Goal: Navigation & Orientation: Find specific page/section

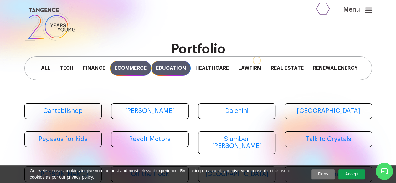
drag, startPoint x: 0, startPoint y: 0, endPoint x: 174, endPoint y: 68, distance: 186.8
click at [174, 68] on span "Education" at bounding box center [170, 68] width 39 height 15
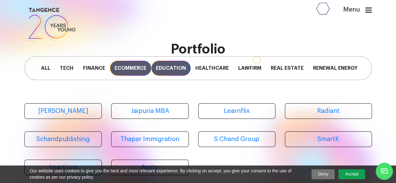
click at [146, 66] on span "Ecommerce" at bounding box center [130, 68] width 41 height 15
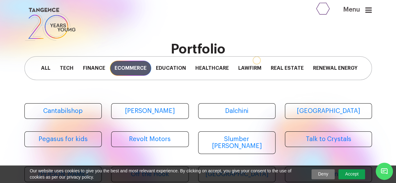
click at [322, 175] on link "Deny" at bounding box center [322, 174] width 23 height 10
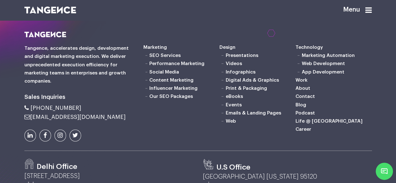
scroll to position [260, 0]
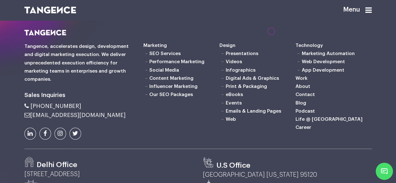
click at [27, 136] on link at bounding box center [30, 134] width 12 height 12
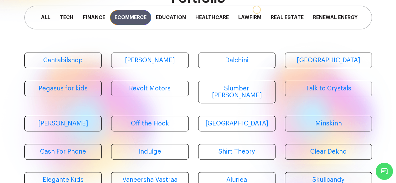
scroll to position [0, 0]
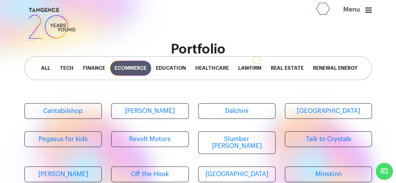
click at [129, 40] on link at bounding box center [168, 24] width 288 height 36
click at [40, 70] on span "All" at bounding box center [45, 68] width 19 height 15
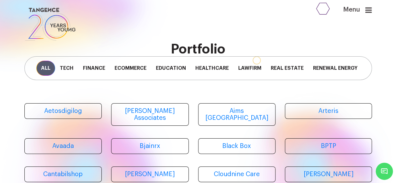
click at [198, 50] on h2 "Portfolio" at bounding box center [197, 49] width 347 height 14
